Goal: Contribute content: Contribute content

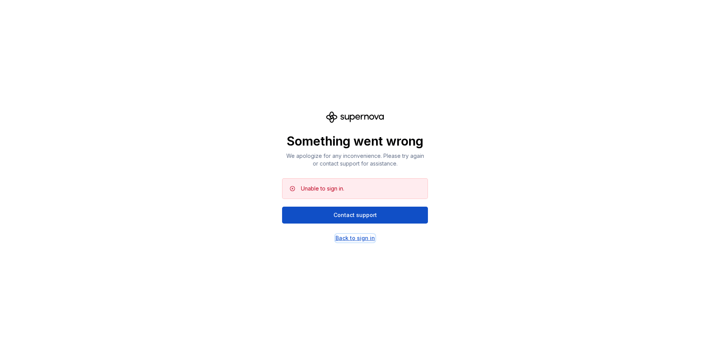
click at [358, 240] on div "Back to sign in" at bounding box center [355, 238] width 40 height 8
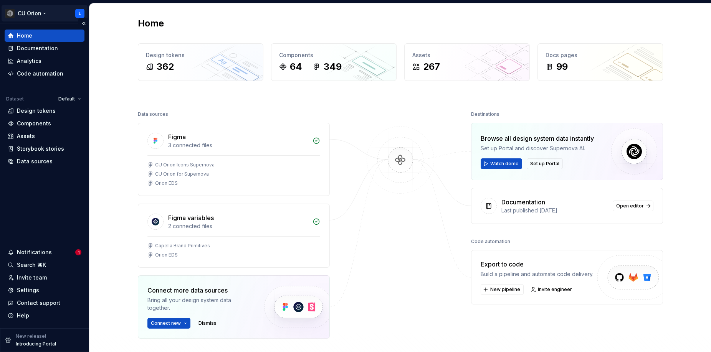
click at [43, 13] on html "CU Orion L Home Documentation Analytics Code automation Dataset Default Design …" at bounding box center [355, 176] width 711 height 352
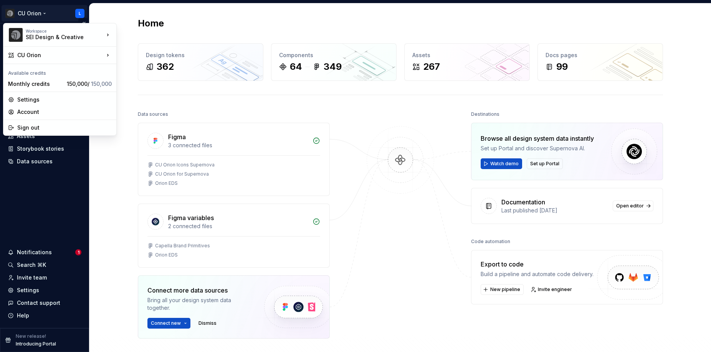
click at [46, 8] on html "CU Orion L Home Documentation Analytics Code automation Dataset Default Design …" at bounding box center [355, 176] width 711 height 352
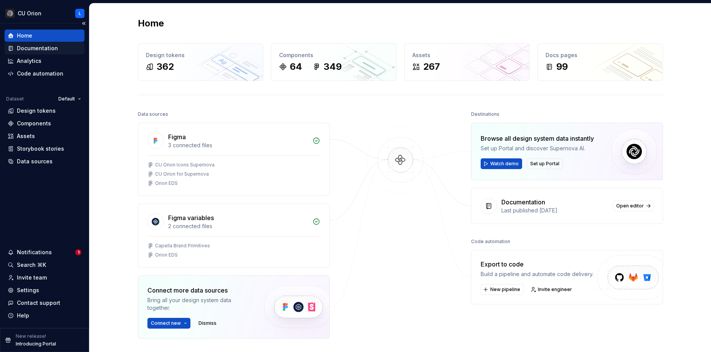
click at [45, 50] on div "Documentation" at bounding box center [37, 49] width 41 height 8
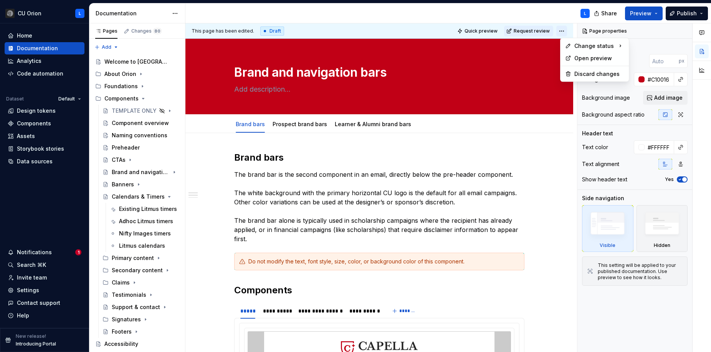
click at [568, 33] on html "CU Orion L Home Documentation Analytics Code automation Dataset Default Design …" at bounding box center [355, 176] width 711 height 352
click at [502, 10] on html "CU Orion L Home Documentation Analytics Code automation Dataset Default Design …" at bounding box center [355, 176] width 711 height 352
click at [46, 14] on html "CU Orion L Home Documentation Analytics Code automation Dataset Default Design …" at bounding box center [355, 176] width 711 height 352
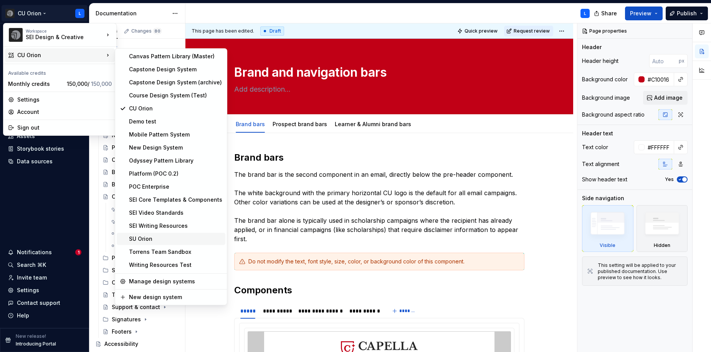
click at [155, 237] on div "SU Orion" at bounding box center [175, 239] width 93 height 8
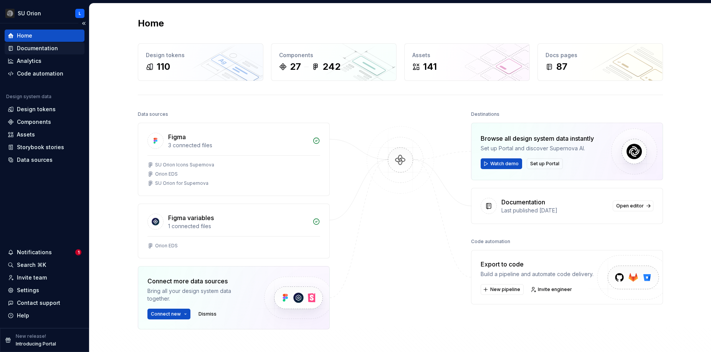
click at [36, 45] on div "Documentation" at bounding box center [37, 49] width 41 height 8
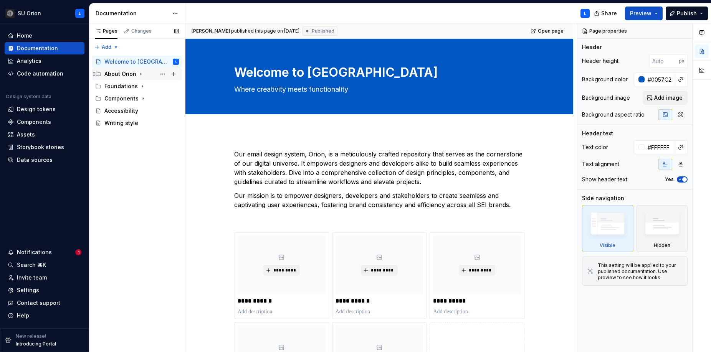
click at [115, 74] on div "About Orion" at bounding box center [120, 74] width 32 height 8
click at [122, 89] on div "About Orion" at bounding box center [128, 86] width 32 height 8
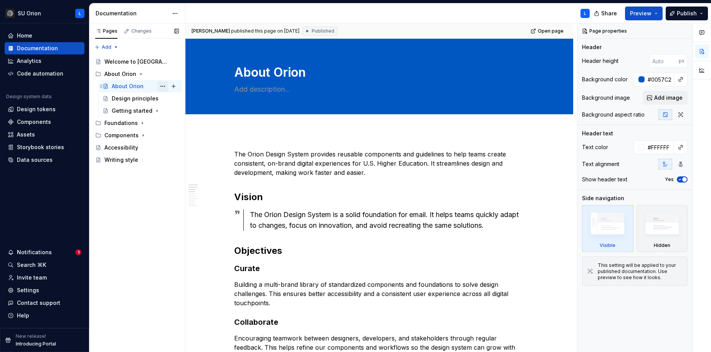
click at [160, 85] on button "Page tree" at bounding box center [162, 86] width 11 height 11
click at [125, 188] on div "Pages Changes Add Accessibility guide for tree Page tree. Navigate the tree wit…" at bounding box center [137, 187] width 96 height 329
click at [131, 103] on div "Design principles" at bounding box center [145, 98] width 67 height 11
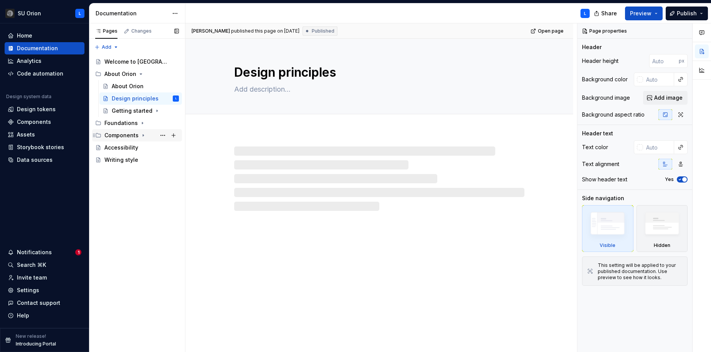
click at [135, 133] on div "Components" at bounding box center [121, 136] width 34 height 8
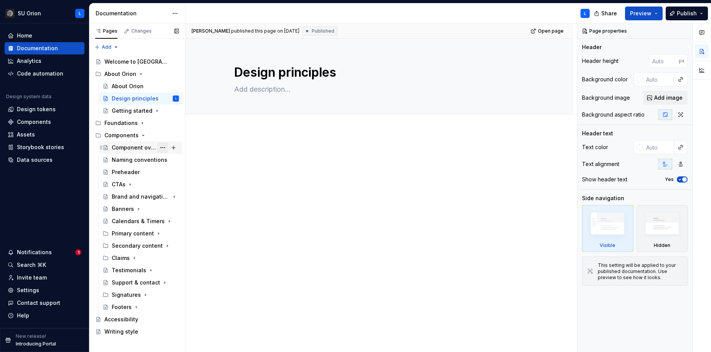
click at [163, 148] on button "Page tree" at bounding box center [162, 147] width 11 height 11
click at [280, 143] on html "SU Orion L Home Documentation Analytics Code automation Design system data Desi…" at bounding box center [355, 176] width 711 height 352
click at [165, 183] on button "Page tree" at bounding box center [162, 184] width 11 height 11
click at [139, 163] on div "Pages Changes Add Accessibility guide for tree Page tree. Navigate the tree wit…" at bounding box center [137, 187] width 96 height 329
click at [139, 161] on div "Naming conventions" at bounding box center [134, 160] width 44 height 8
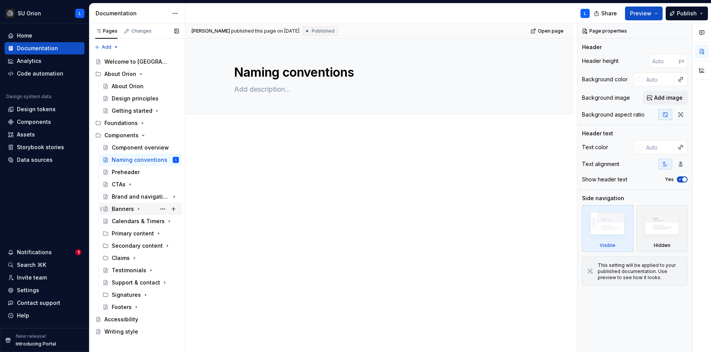
click at [125, 210] on div "Banners" at bounding box center [123, 209] width 22 height 8
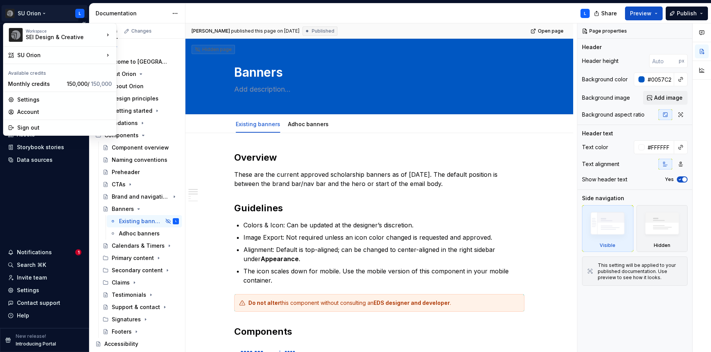
click at [29, 14] on html "SU Orion L Home Documentation Analytics Code automation Design system data Desi…" at bounding box center [355, 176] width 711 height 352
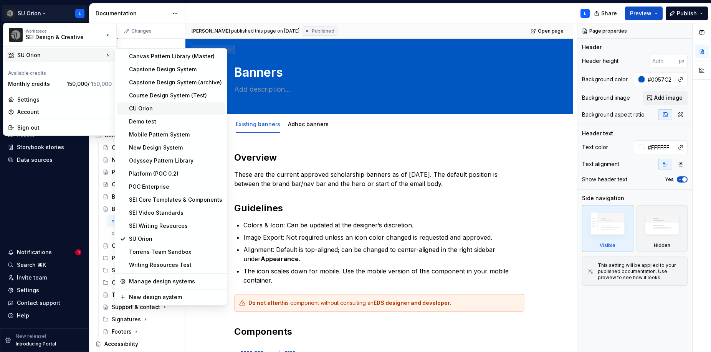
click at [170, 111] on div "CU Orion" at bounding box center [175, 109] width 93 height 8
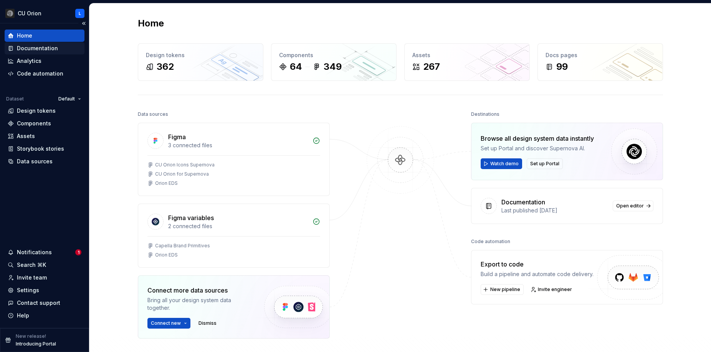
click at [53, 52] on div "Documentation" at bounding box center [45, 48] width 80 height 12
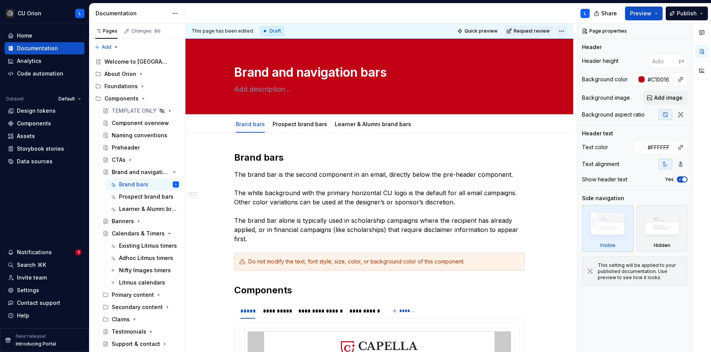
click at [566, 30] on html "CU Orion L Home Documentation Analytics Code automation Dataset Default Design …" at bounding box center [355, 176] width 711 height 352
click at [139, 202] on div "Pages Changes 80 Add Accessibility guide for tree Page tree. Navigate the tree …" at bounding box center [137, 189] width 96 height 332
click at [532, 32] on span "Request review" at bounding box center [531, 31] width 36 height 6
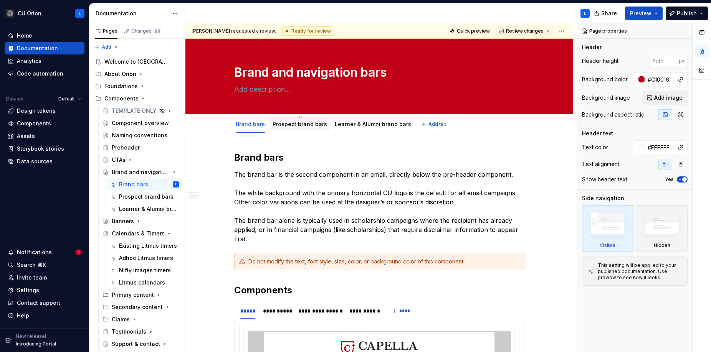
click at [278, 124] on link "Prospect brand bars" at bounding box center [299, 124] width 54 height 7
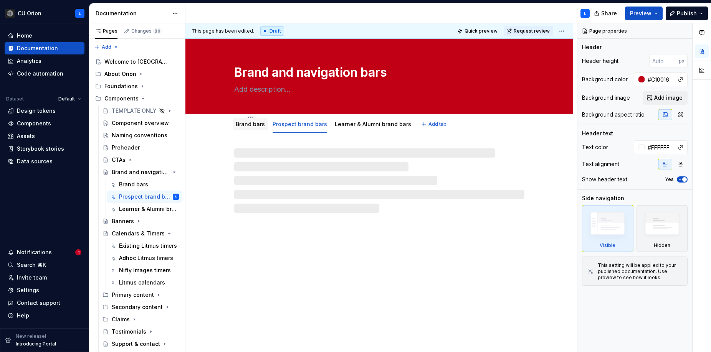
click at [235, 120] on div "Brand bars" at bounding box center [250, 124] width 35 height 12
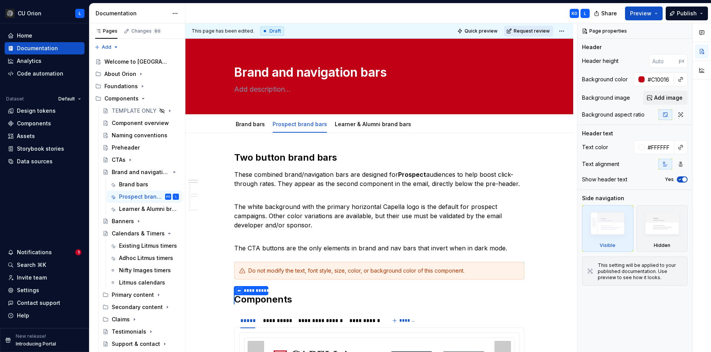
click at [533, 30] on span "Request review" at bounding box center [531, 31] width 36 height 6
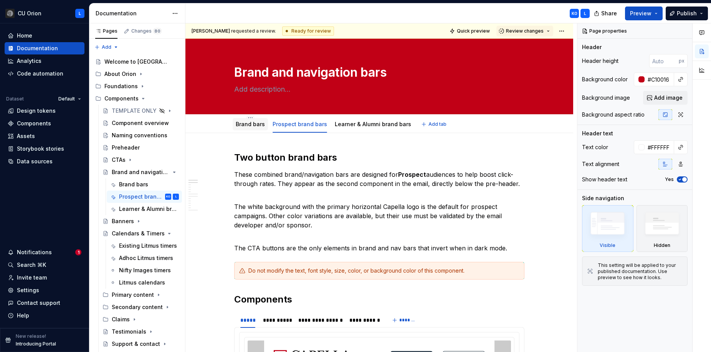
click at [245, 125] on link "Brand bars" at bounding box center [250, 124] width 29 height 7
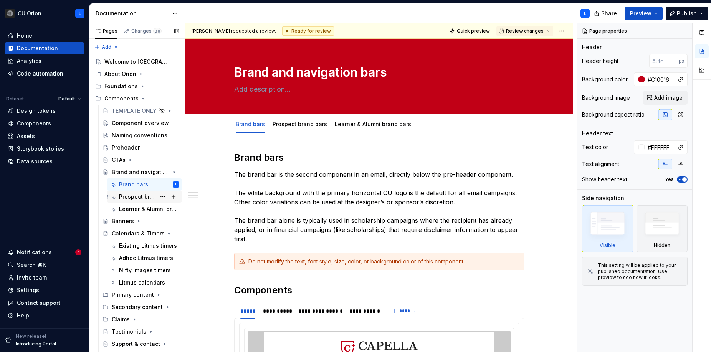
click at [142, 195] on div "Prospect brand bars" at bounding box center [137, 197] width 37 height 8
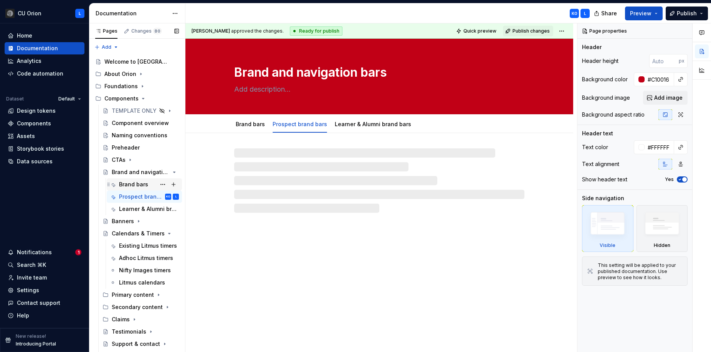
click at [147, 180] on div "Brand bars" at bounding box center [149, 184] width 60 height 11
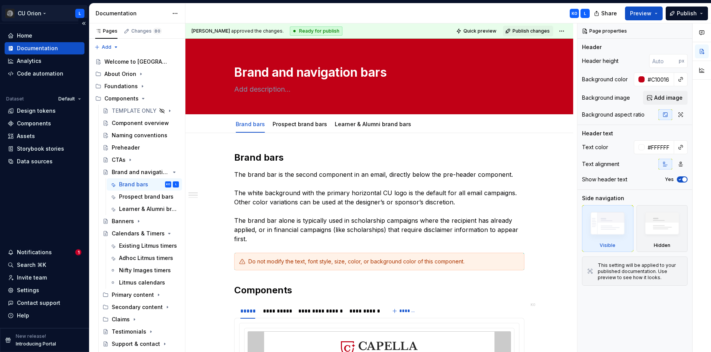
click at [31, 13] on html "CU Orion L Home Documentation Analytics Code automation Dataset Default Design …" at bounding box center [355, 176] width 711 height 352
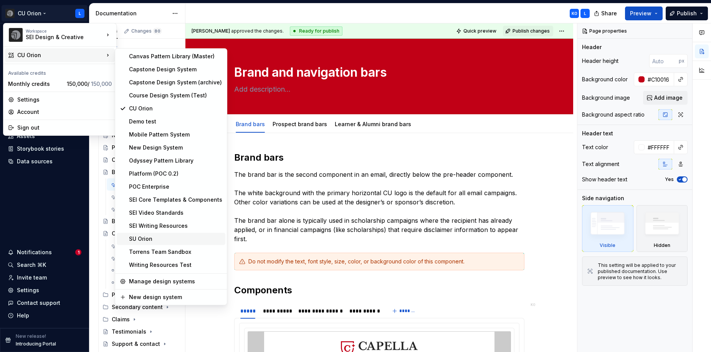
click at [147, 244] on div "SU Orion" at bounding box center [171, 239] width 109 height 12
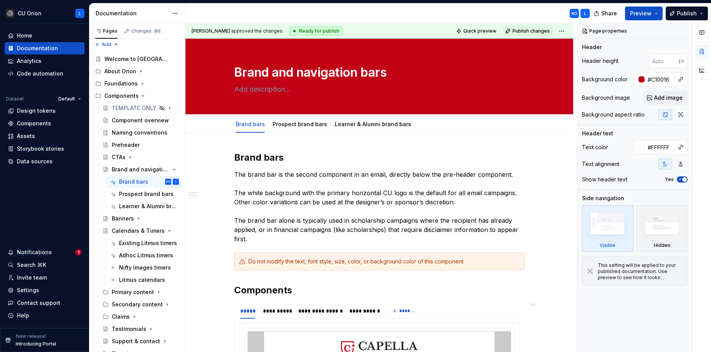
scroll to position [3, 0]
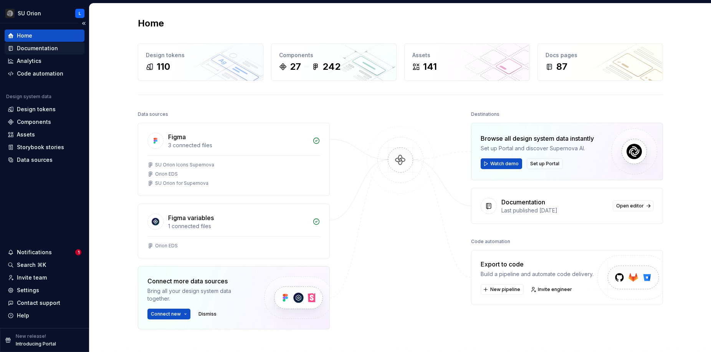
click at [24, 46] on div "Documentation" at bounding box center [37, 49] width 41 height 8
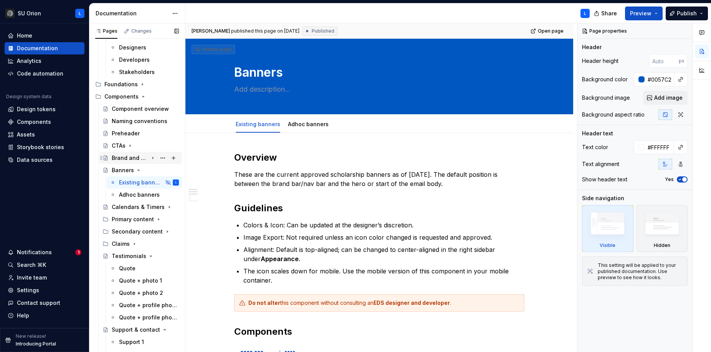
scroll to position [90, 0]
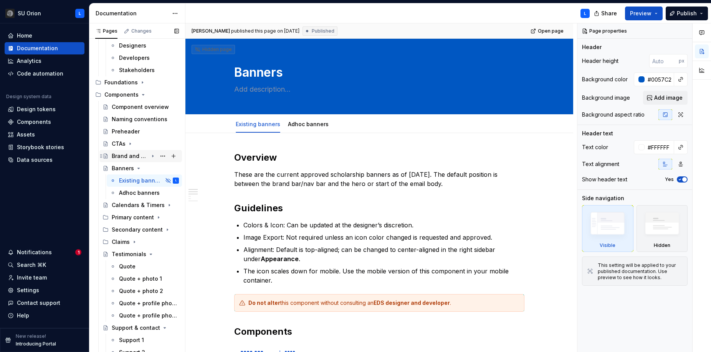
click at [127, 155] on div "Brand and navigation bars" at bounding box center [130, 156] width 36 height 8
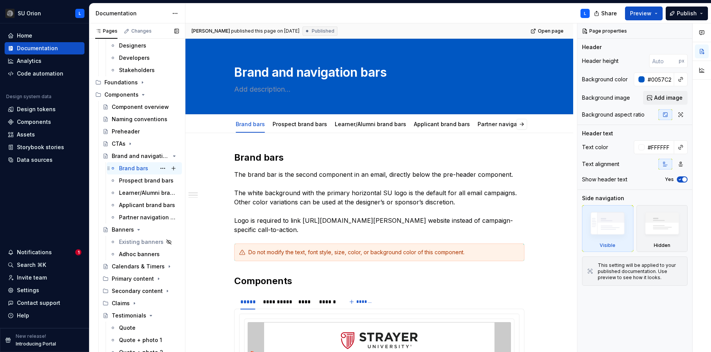
click at [126, 171] on div "Brand bars" at bounding box center [133, 169] width 29 height 8
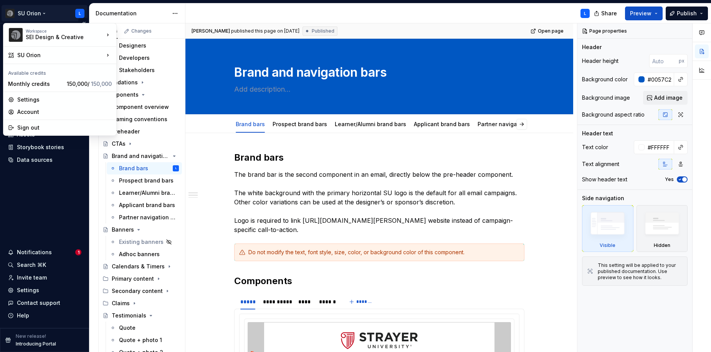
type textarea "*"
click at [42, 13] on html "SU Orion L Home Documentation Analytics Code automation Design system data Desi…" at bounding box center [355, 176] width 711 height 352
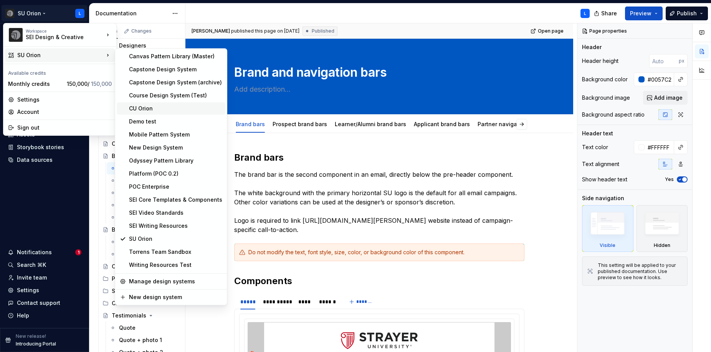
click at [155, 112] on div "CU Orion" at bounding box center [171, 108] width 109 height 12
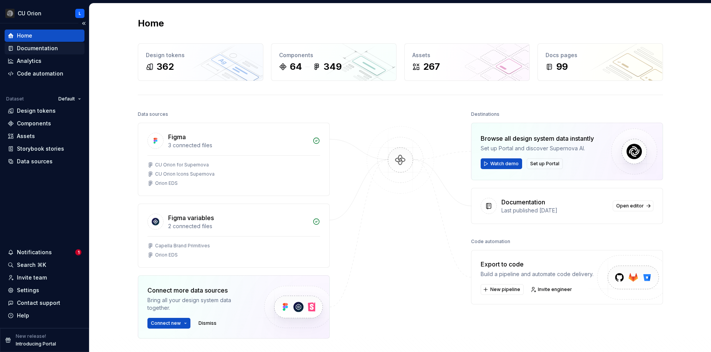
click at [54, 50] on div "Documentation" at bounding box center [37, 49] width 41 height 8
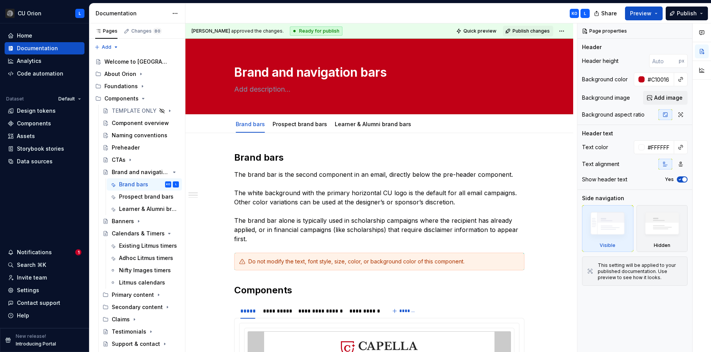
click at [476, 7] on div "KO L" at bounding box center [390, 13] width 410 height 20
click at [476, 14] on div "KO L" at bounding box center [390, 13] width 410 height 20
click at [689, 16] on span "Publish" at bounding box center [686, 14] width 20 height 8
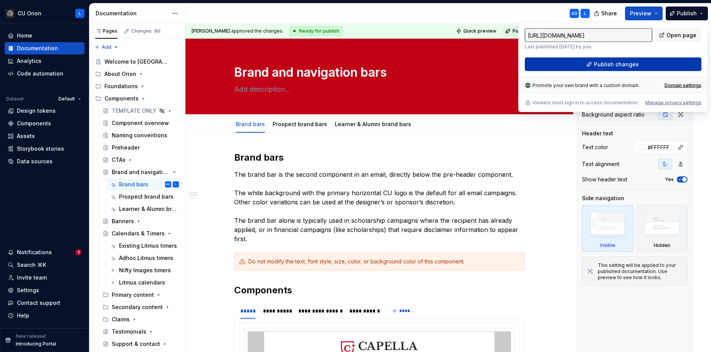
click at [666, 60] on button "Publish changes" at bounding box center [613, 65] width 177 height 14
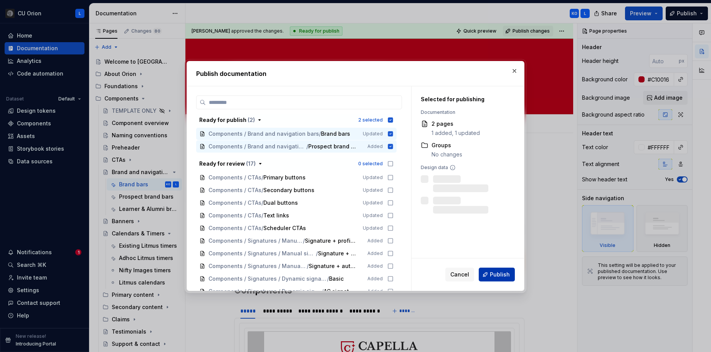
click at [503, 273] on span "Publish" at bounding box center [500, 275] width 20 height 8
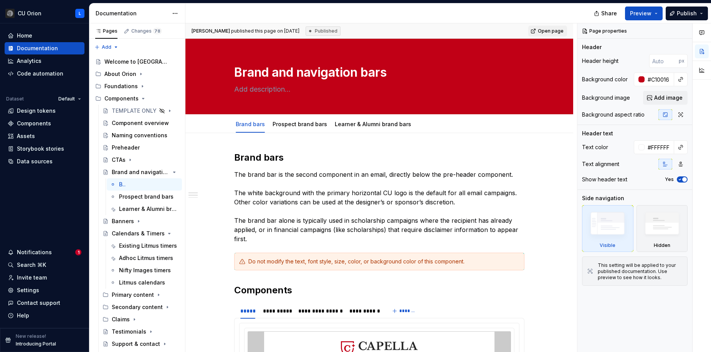
type textarea "*"
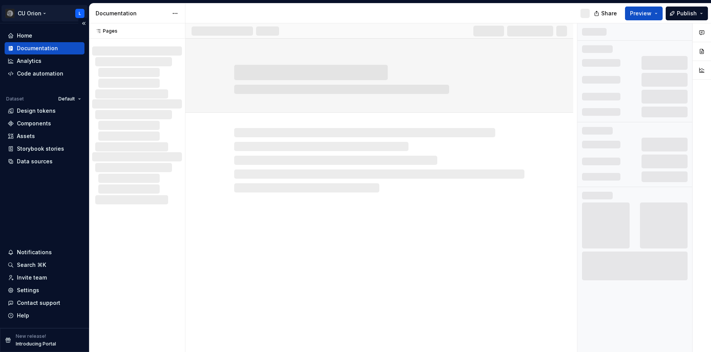
click at [45, 13] on html "CU Orion L Home Documentation Analytics Code automation Dataset Default Design …" at bounding box center [355, 176] width 711 height 352
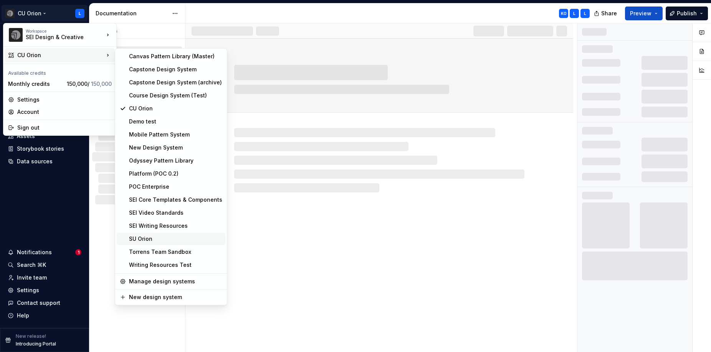
click at [149, 240] on div "SU Orion" at bounding box center [175, 239] width 93 height 8
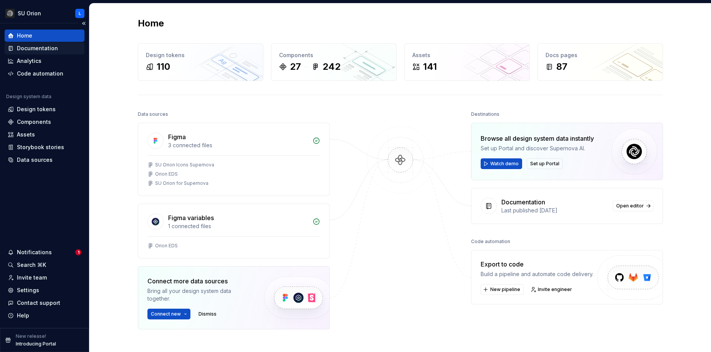
click at [50, 47] on div "Documentation" at bounding box center [37, 49] width 41 height 8
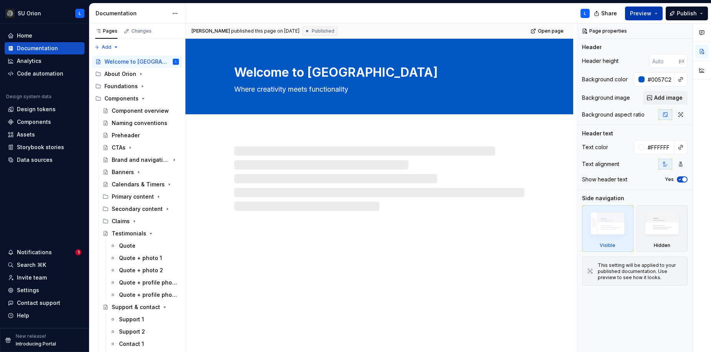
click at [651, 10] on span "Preview" at bounding box center [640, 14] width 21 height 8
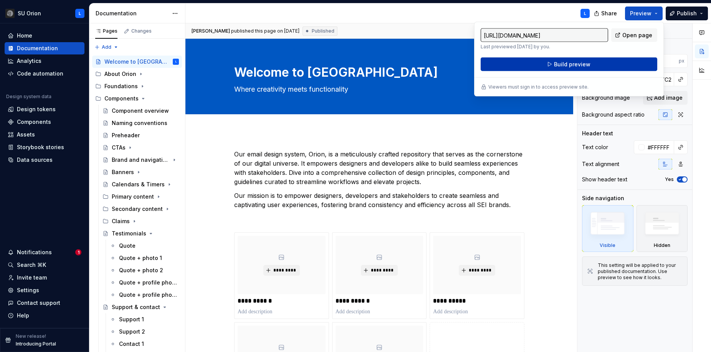
click at [621, 62] on button "Build preview" at bounding box center [568, 65] width 177 height 14
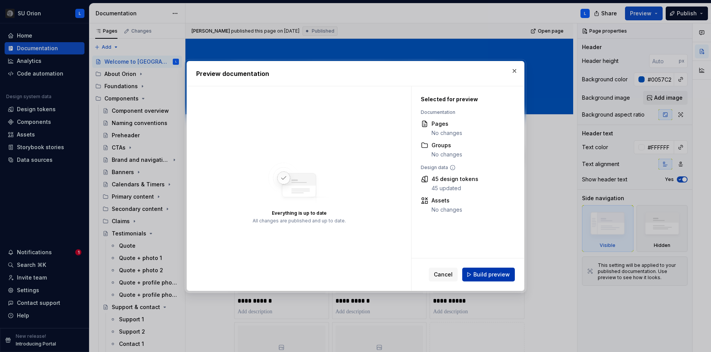
click at [491, 277] on span "Build preview" at bounding box center [491, 275] width 36 height 8
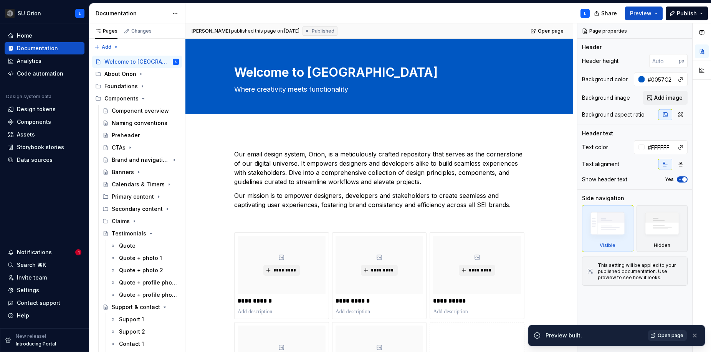
click at [667, 335] on span "Open page" at bounding box center [670, 336] width 26 height 6
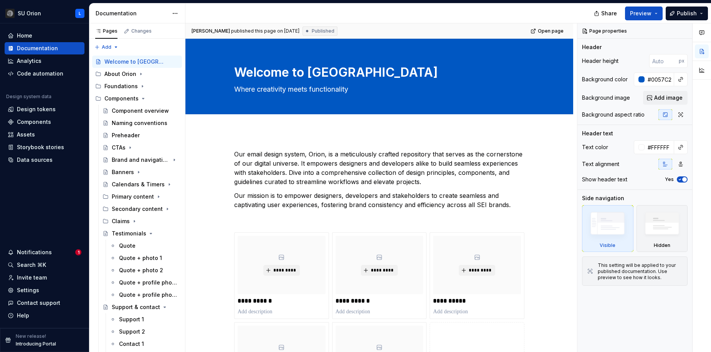
type textarea "*"
